Goal: Transaction & Acquisition: Subscribe to service/newsletter

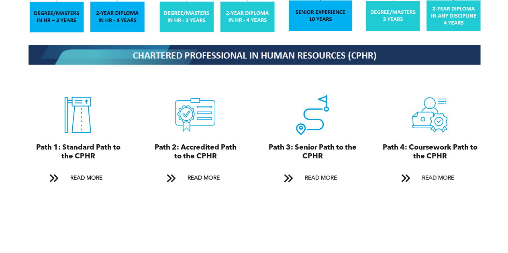
scroll to position [841, 0]
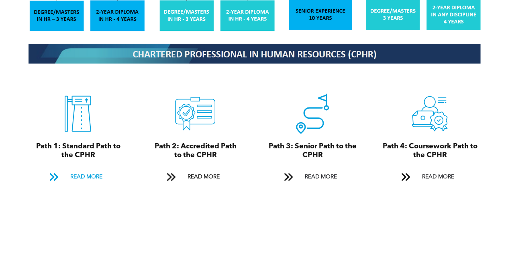
click at [84, 170] on span "READ MORE" at bounding box center [86, 177] width 38 height 15
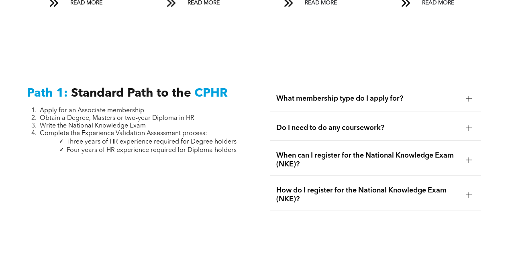
scroll to position [1014, 0]
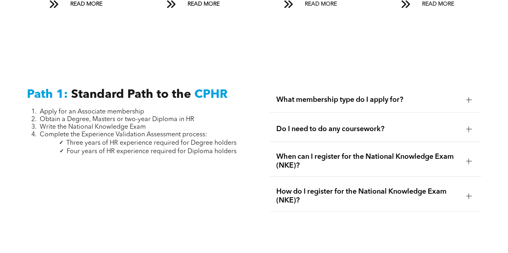
click at [314, 96] on span "What membership type do I apply for?" at bounding box center [368, 100] width 184 height 9
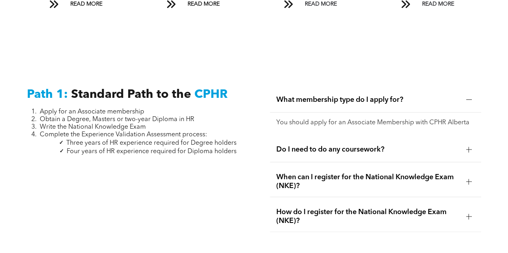
click at [302, 145] on span "Do I need to do any coursework?" at bounding box center [368, 149] width 184 height 9
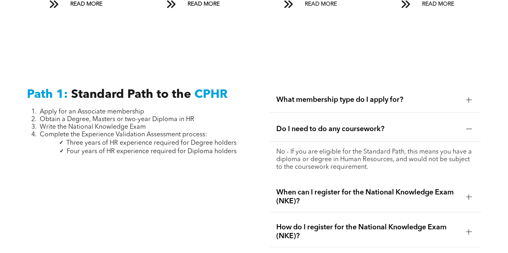
click at [315, 191] on span "When can I register for the National Knowledge Exam (NKE)?" at bounding box center [368, 197] width 184 height 18
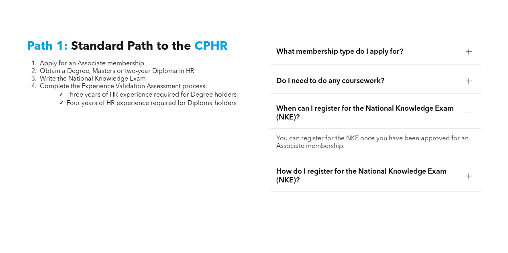
scroll to position [1095, 0]
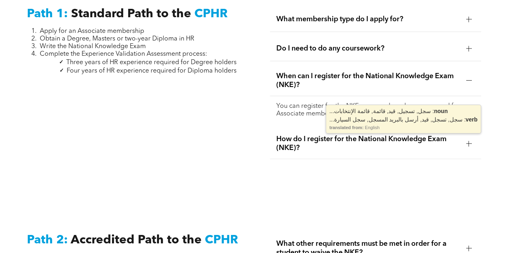
click at [322, 137] on span "How do I register for the National Knowledge Exam (NKE)?" at bounding box center [368, 144] width 184 height 18
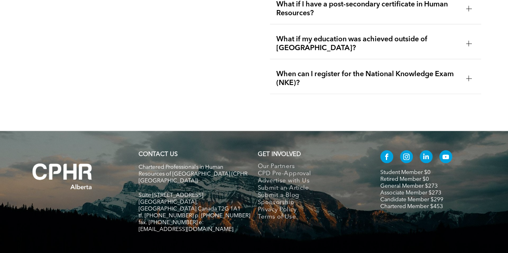
scroll to position [2686, 0]
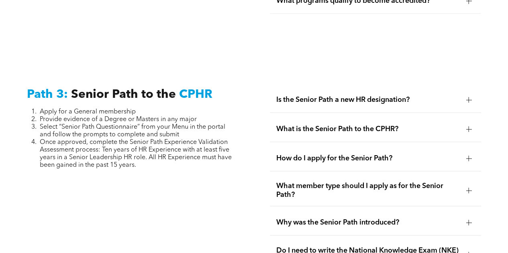
scroll to position [2049, 0]
click at [120, 108] on span "Apply for a General membership" at bounding box center [88, 111] width 96 height 6
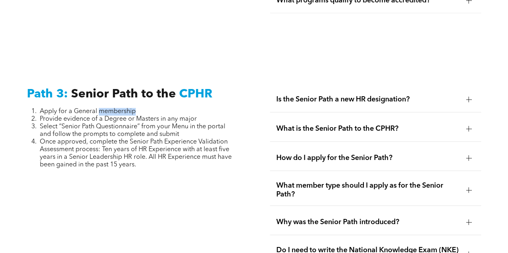
click at [120, 108] on span "Apply for a General membership" at bounding box center [88, 111] width 96 height 6
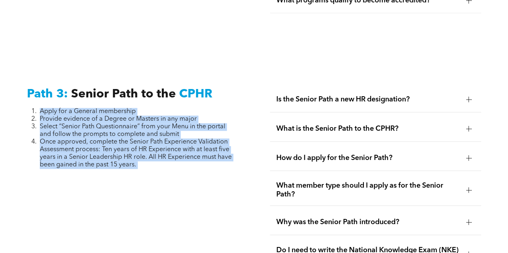
drag, startPoint x: 120, startPoint y: 106, endPoint x: 131, endPoint y: 175, distance: 70.0
click at [131, 175] on div "Path 3: Senior Path to the CPHR Apply for a General membership Provide evidence…" at bounding box center [132, 243] width 224 height 324
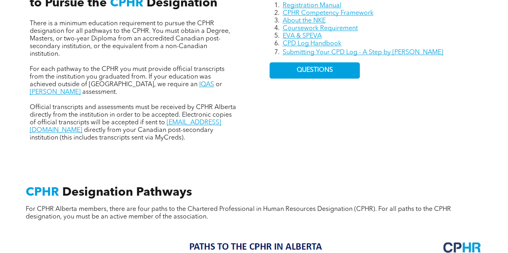
scroll to position [396, 0]
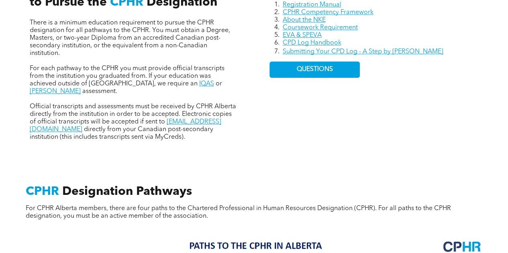
click at [33, 104] on span "Official transcripts and assessments must be received by CPHR Alberta directly …" at bounding box center [133, 115] width 206 height 22
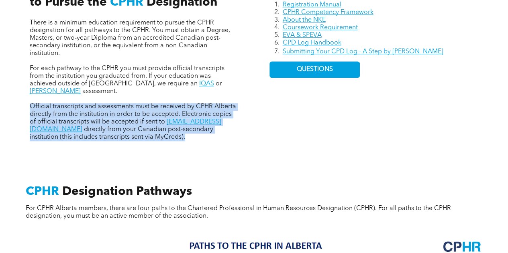
drag, startPoint x: 33, startPoint y: 98, endPoint x: 66, endPoint y: 98, distance: 32.9
click at [66, 104] on span "Official transcripts and assessments must be received by CPHR Alberta directly …" at bounding box center [133, 115] width 206 height 22
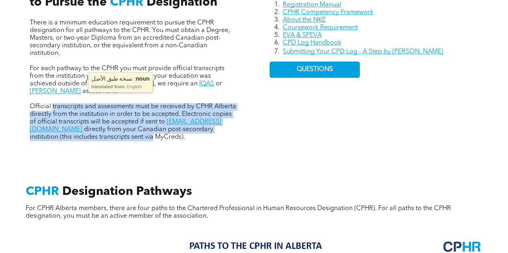
drag, startPoint x: 66, startPoint y: 98, endPoint x: 78, endPoint y: 144, distance: 47.3
click at [78, 144] on div "Resources Registration Manual CPHR Competency Framework About the NKE Coursewor…" at bounding box center [254, 52] width 482 height 210
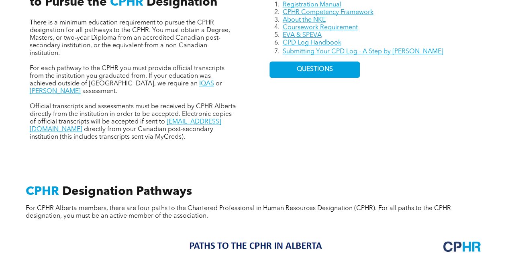
click at [78, 144] on div "Resources Registration Manual CPHR Competency Framework About the NKE Coursewor…" at bounding box center [254, 52] width 482 height 210
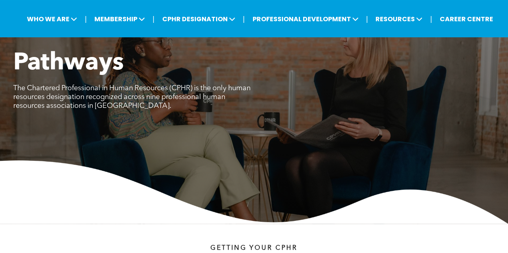
scroll to position [0, 0]
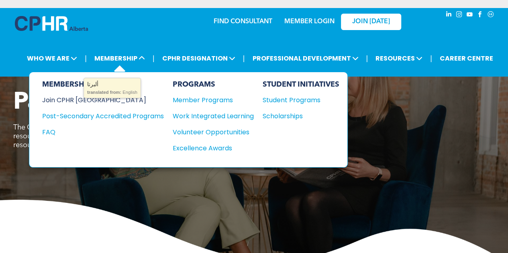
click at [80, 102] on div "Join CPHR [GEOGRAPHIC_DATA]" at bounding box center [97, 100] width 110 height 10
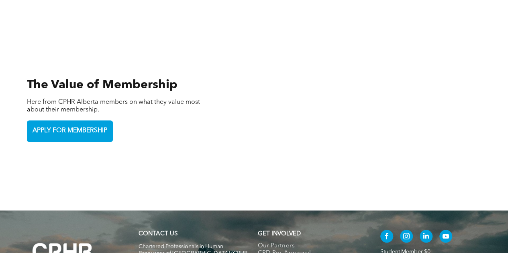
scroll to position [1810, 0]
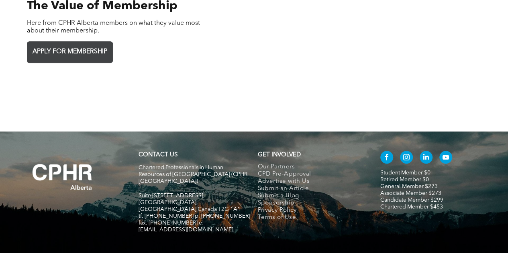
click at [64, 44] on span "APPLY FOR MEMBERSHIP" at bounding box center [70, 52] width 80 height 16
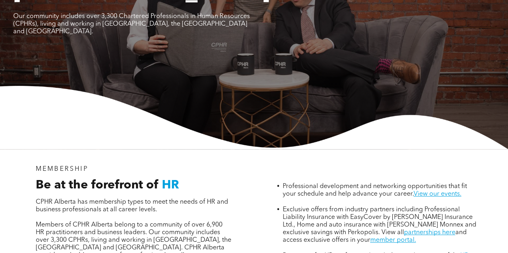
scroll to position [0, 0]
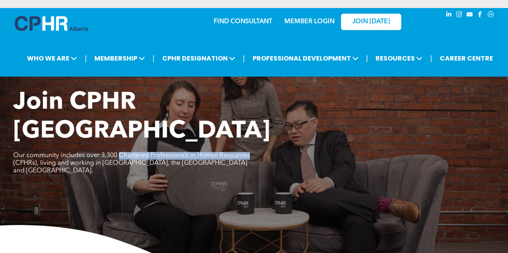
drag, startPoint x: 120, startPoint y: 130, endPoint x: 251, endPoint y: 129, distance: 130.1
click at [251, 152] on p "Our community includes over 3,300 Chartered Professionals in Human Resources (C…" at bounding box center [133, 163] width 241 height 23
copy span "Chartered Professionals in Human Resources"
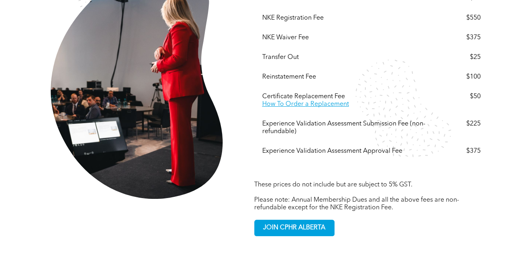
scroll to position [1810, 0]
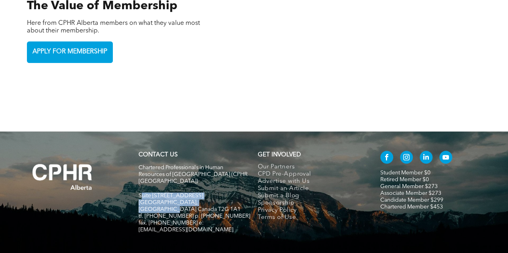
drag, startPoint x: 141, startPoint y: 157, endPoint x: 225, endPoint y: 166, distance: 84.4
click at [225, 166] on div "Chartered Professionals in Human Resources of Alberta (CPHR Alberta) Suite 320,…" at bounding box center [195, 203] width 112 height 78
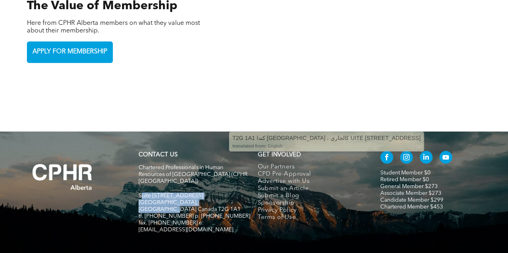
copy div "uite 320, 105 - 12 Ave SE Calgary, Alberta Canada T2G 1A1"
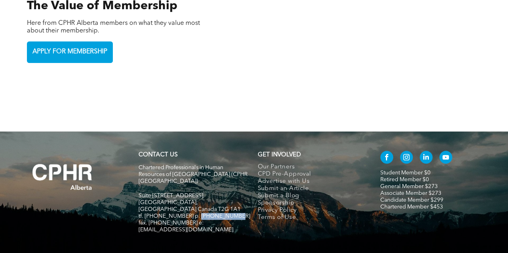
drag, startPoint x: 194, startPoint y: 172, endPoint x: 230, endPoint y: 171, distance: 36.2
click at [230, 213] on p "tf. [PHONE_NUMBER] p. [PHONE_NUMBER]" at bounding box center [195, 216] width 112 height 7
copy span "403-209-2420"
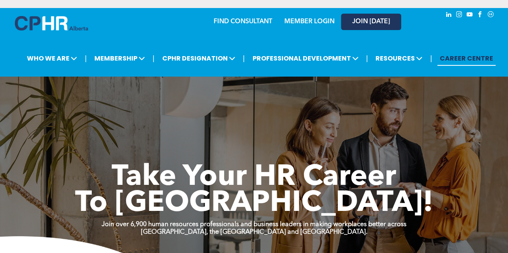
click at [380, 17] on link "JOIN [DATE]" at bounding box center [371, 22] width 60 height 16
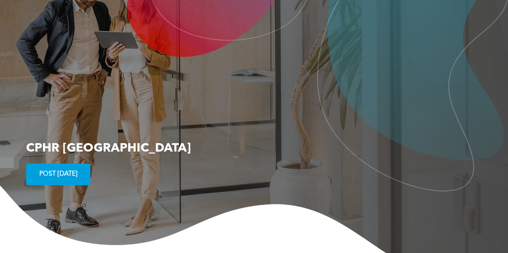
scroll to position [1484, 0]
